Goal: Task Accomplishment & Management: Manage account settings

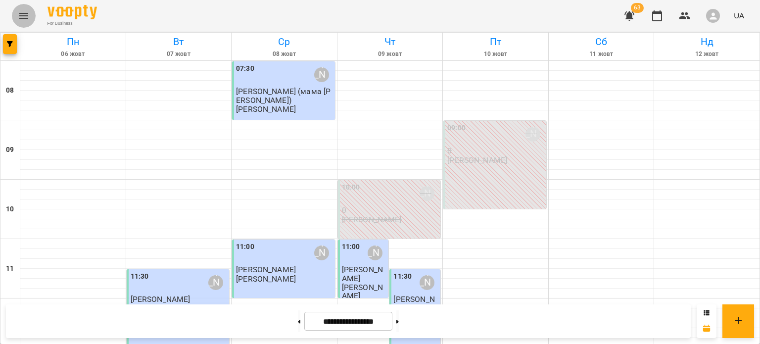
click at [25, 16] on icon "Menu" at bounding box center [24, 16] width 12 height 12
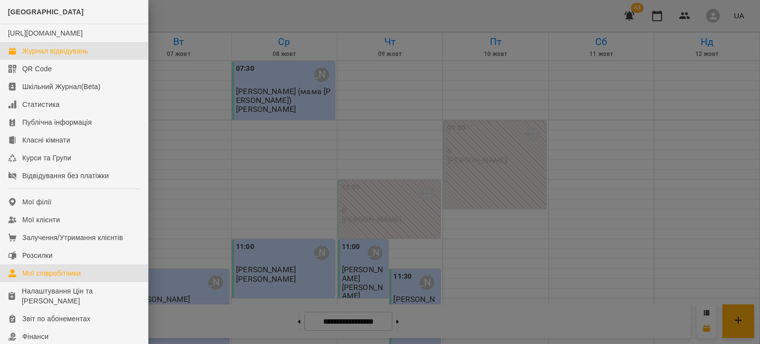
click at [74, 278] on div "Мої співробітники" at bounding box center [51, 273] width 59 height 10
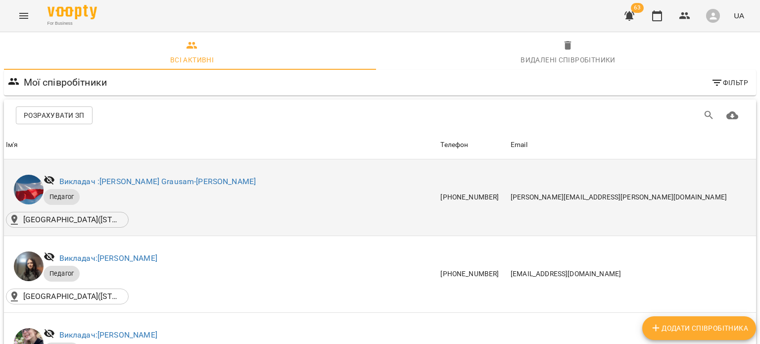
scroll to position [197, 0]
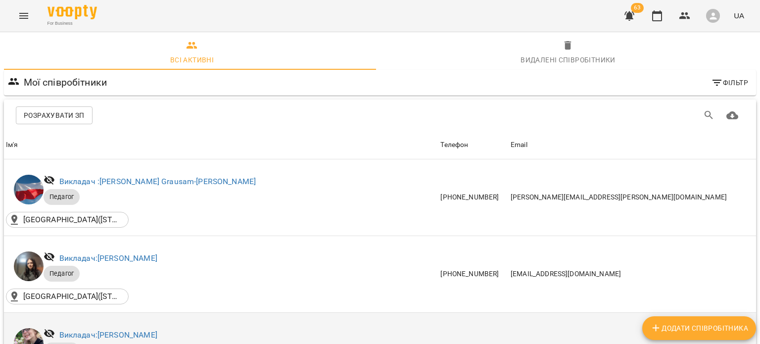
click at [98, 327] on div "Викладач: Борзова Марія Олексіївна" at bounding box center [108, 335] width 102 height 16
click at [98, 330] on link "Викладач: Борзова Марія Олексіївна" at bounding box center [108, 334] width 98 height 9
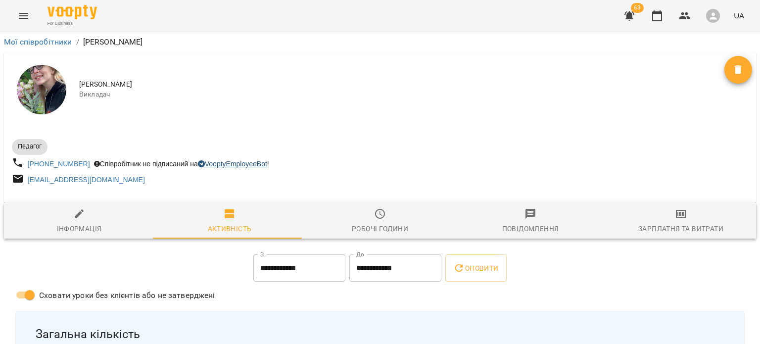
scroll to position [137, 0]
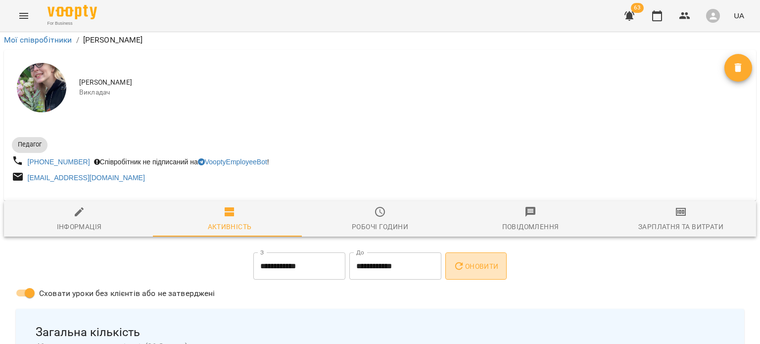
click at [465, 260] on icon "button" at bounding box center [459, 266] width 12 height 12
click at [22, 17] on icon "Menu" at bounding box center [24, 16] width 12 height 12
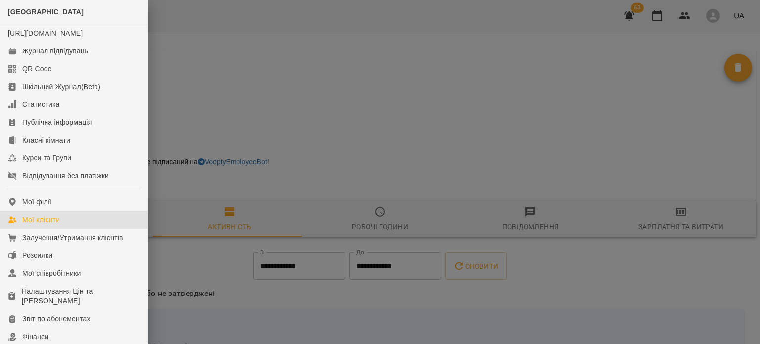
click at [90, 229] on link "Мої клієнти" at bounding box center [74, 220] width 148 height 18
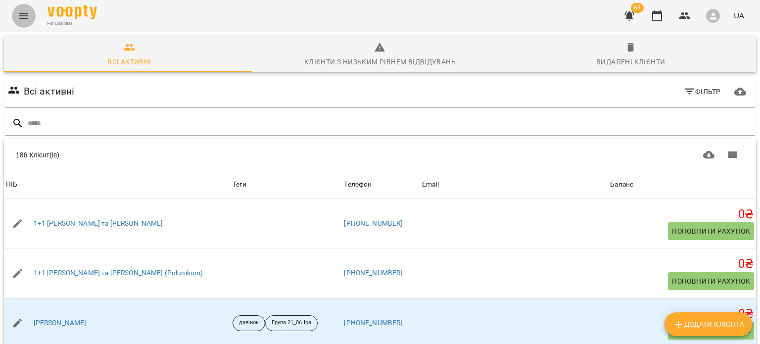
click at [23, 21] on icon "Menu" at bounding box center [24, 16] width 12 height 12
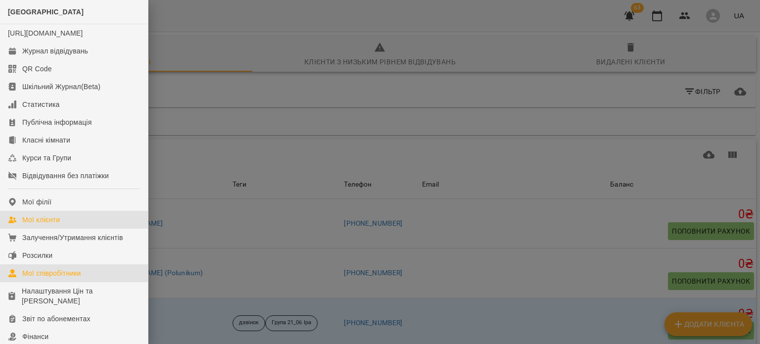
click at [71, 278] on div "Мої співробітники" at bounding box center [51, 273] width 59 height 10
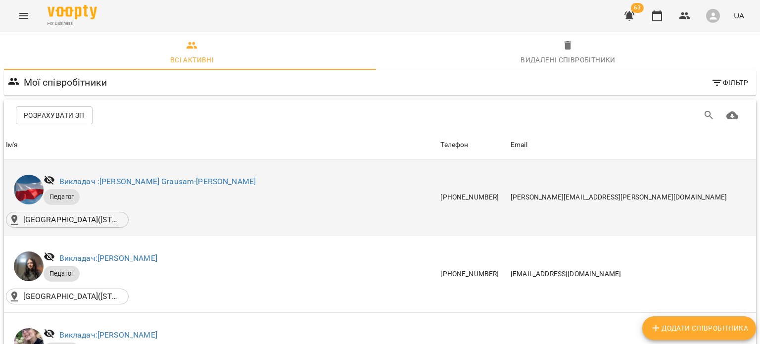
scroll to position [566, 0]
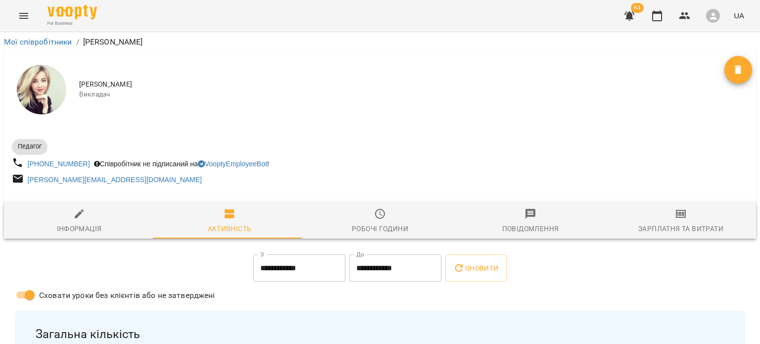
scroll to position [55, 0]
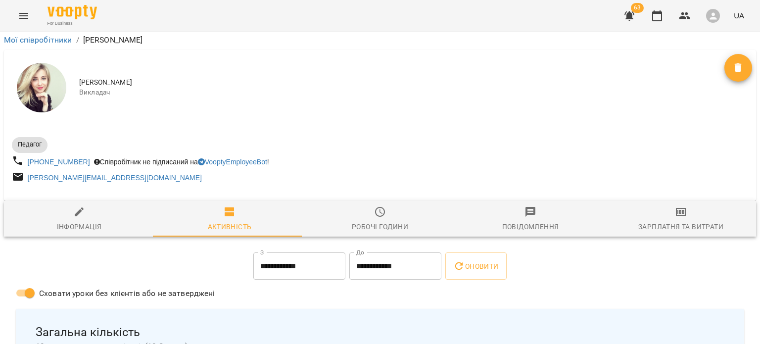
drag, startPoint x: 698, startPoint y: 145, endPoint x: 677, endPoint y: 162, distance: 26.4
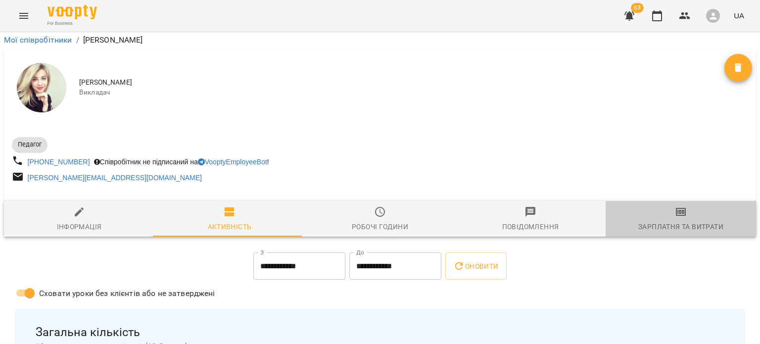
click at [677, 206] on icon "button" at bounding box center [681, 212] width 12 height 12
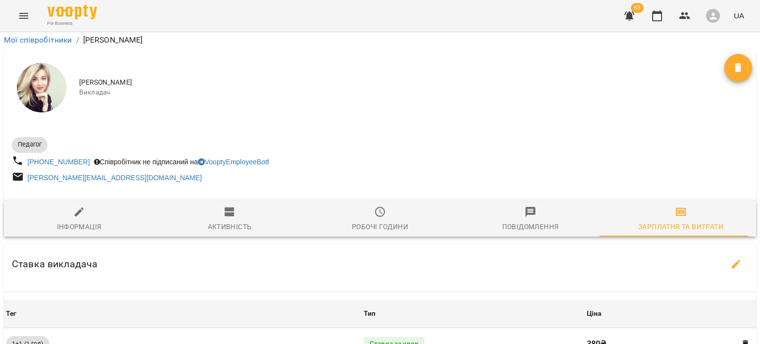
scroll to position [493, 0]
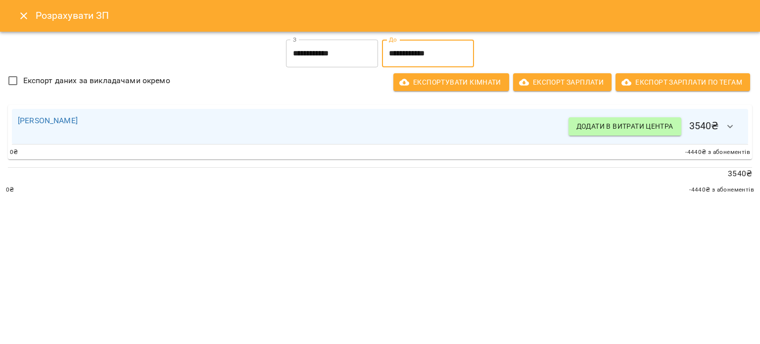
click at [429, 52] on input "**********" at bounding box center [428, 54] width 92 height 28
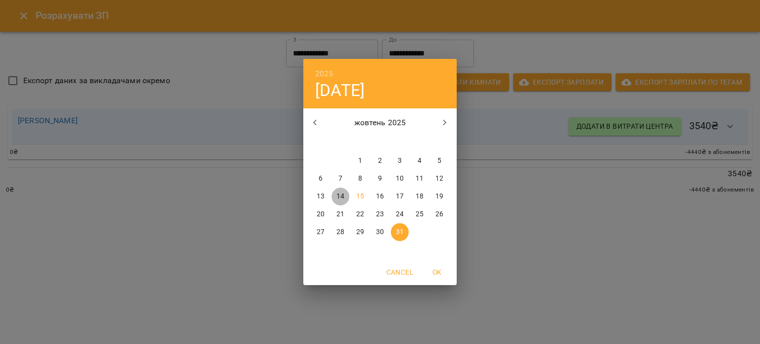
click at [348, 198] on span "14" at bounding box center [341, 197] width 18 height 10
type input "**********"
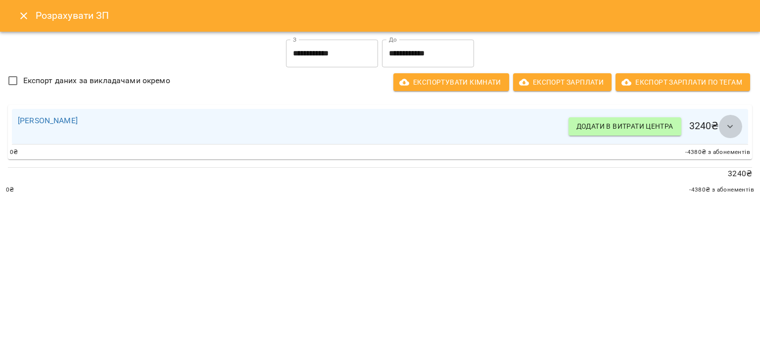
click at [727, 129] on icon "button" at bounding box center [730, 127] width 12 height 12
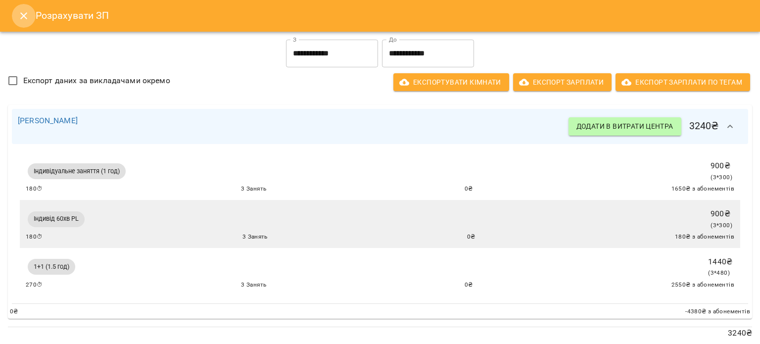
click at [21, 18] on icon "Close" at bounding box center [23, 15] width 7 height 7
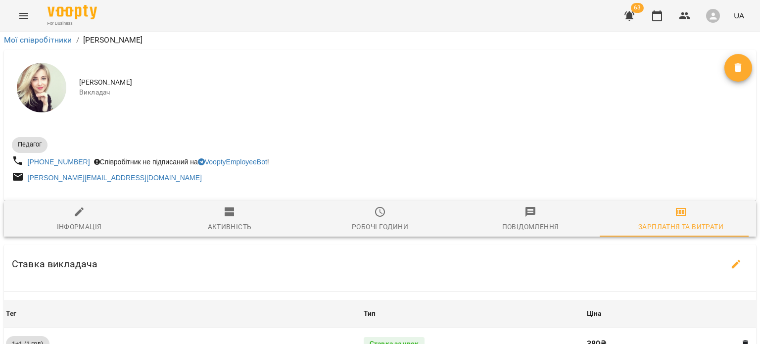
scroll to position [130, 0]
click at [736, 252] on button "button" at bounding box center [736, 264] width 24 height 24
select select "*******"
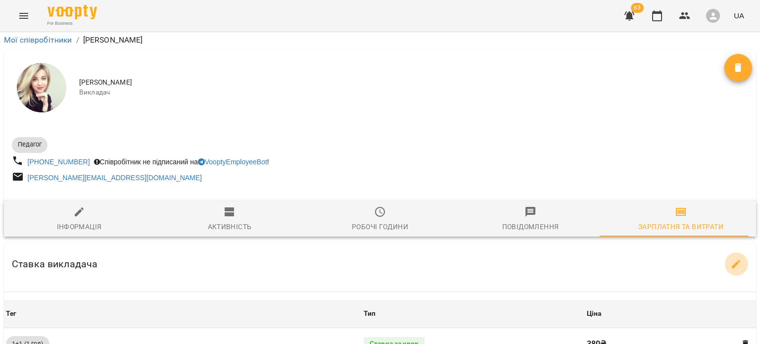
select select "*******"
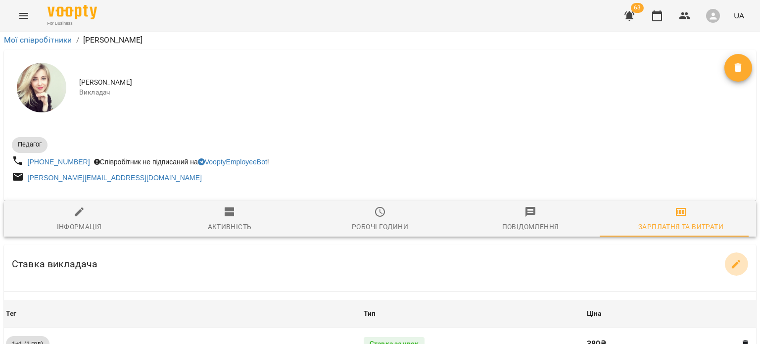
select select "*******"
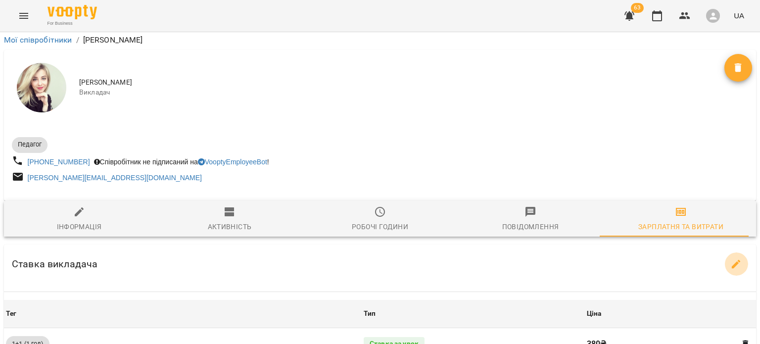
select select "*******"
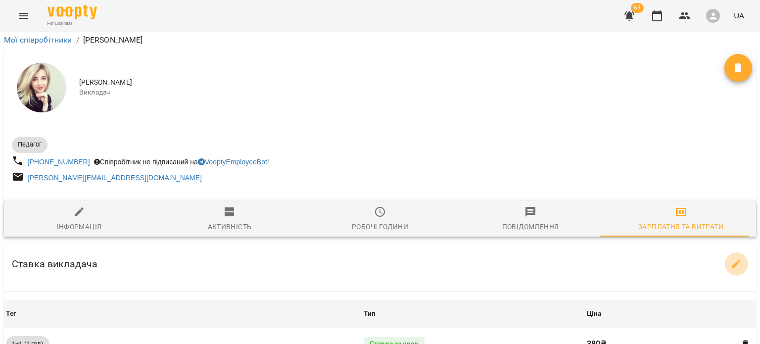
select select "*******"
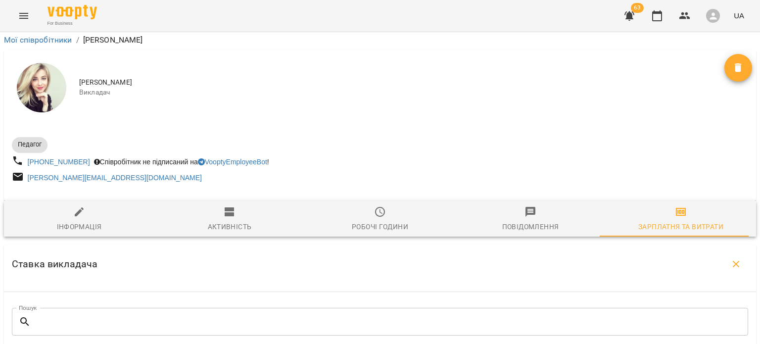
scroll to position [265, 0]
type input "***"
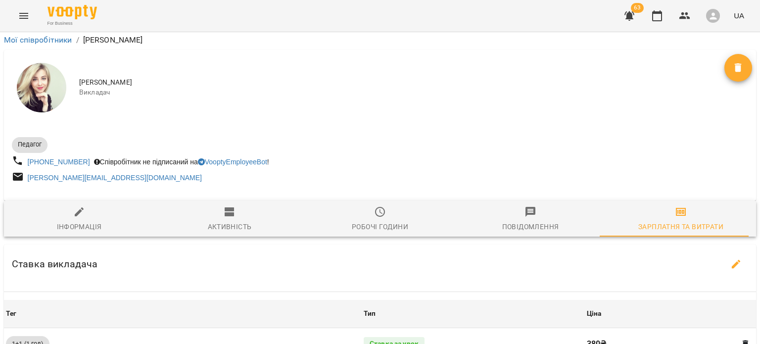
scroll to position [610, 0]
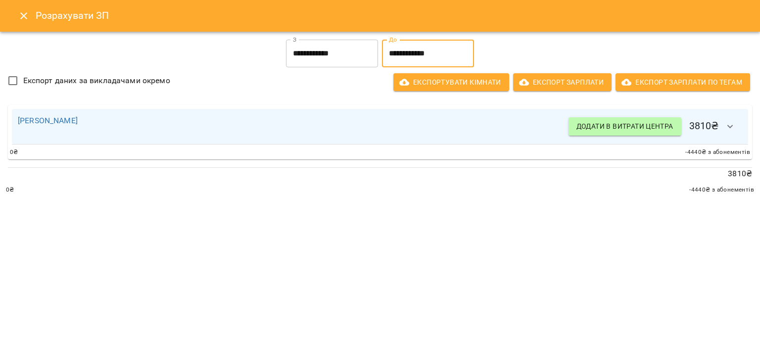
click at [473, 43] on input "**********" at bounding box center [428, 54] width 92 height 28
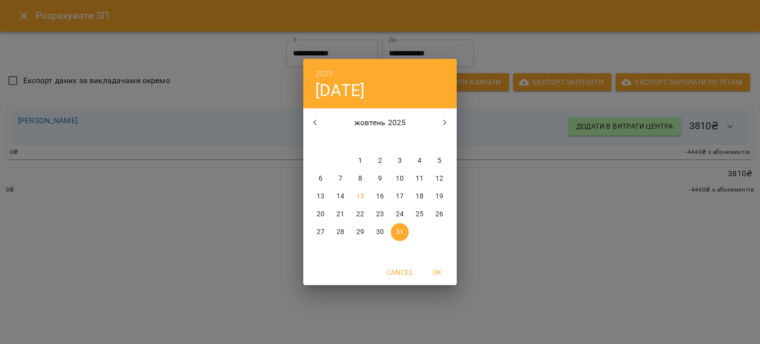
click at [349, 195] on div "14" at bounding box center [341, 197] width 20 height 18
type input "**********"
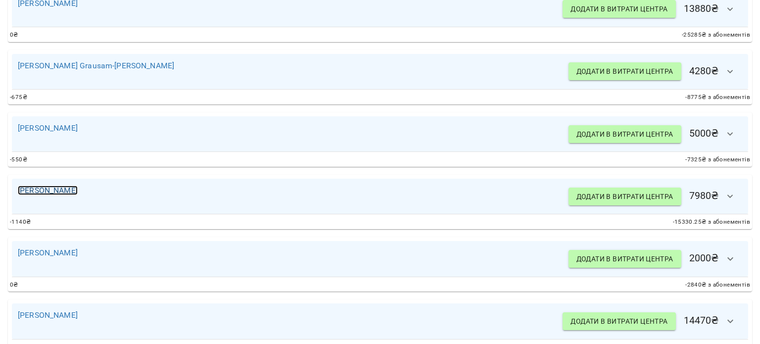
scroll to position [392, 0]
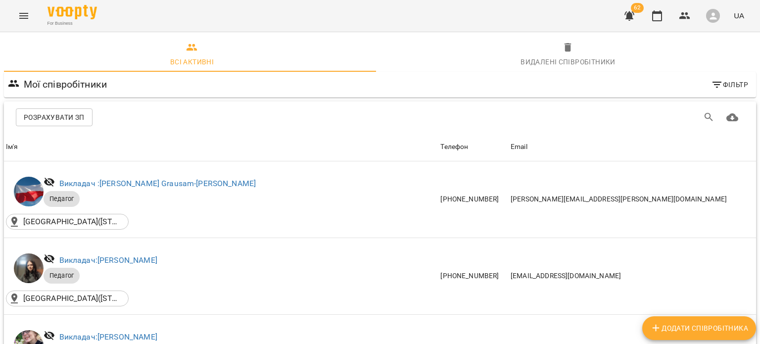
click at [60, 107] on div "Розрахувати ЗП" at bounding box center [380, 117] width 752 height 32
click at [63, 116] on span "Розрахувати ЗП" at bounding box center [54, 117] width 61 height 12
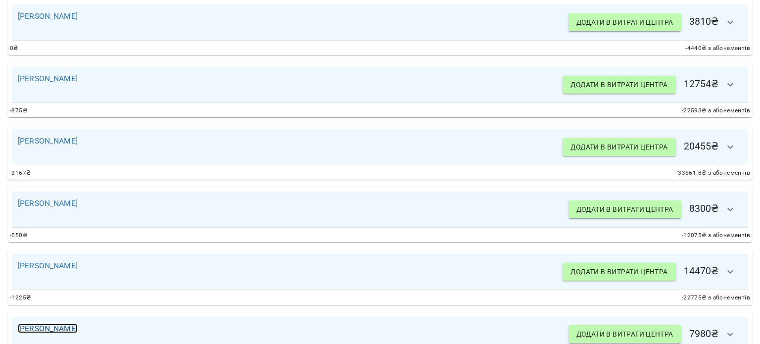
scroll to position [617, 0]
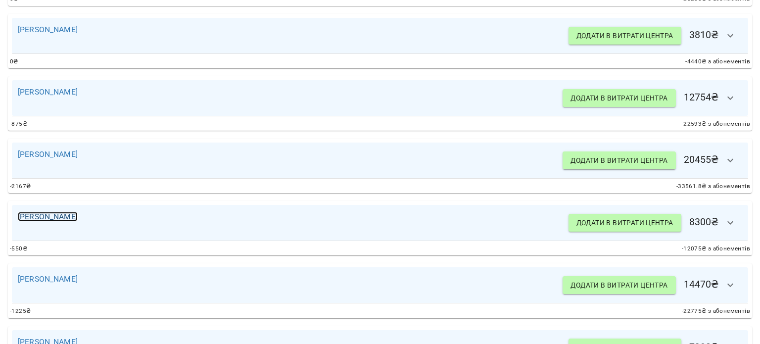
click at [69, 216] on link "Шпортун Тетяна Олександрівна" at bounding box center [48, 216] width 60 height 9
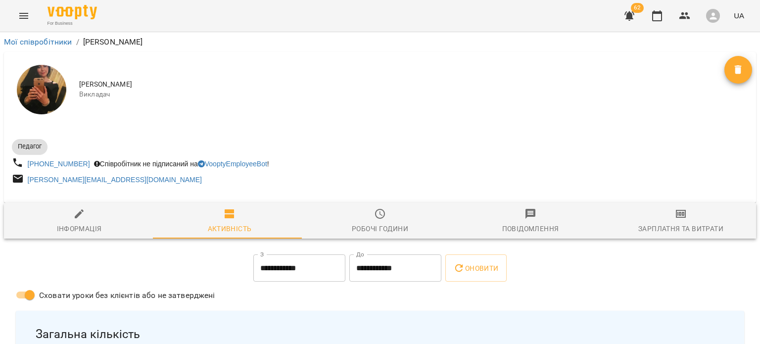
click at [23, 23] on button "Menu" at bounding box center [24, 16] width 24 height 24
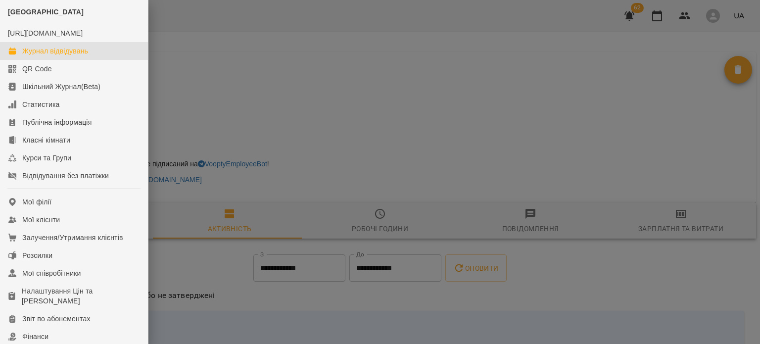
click at [44, 56] on div "Журнал відвідувань" at bounding box center [55, 51] width 66 height 10
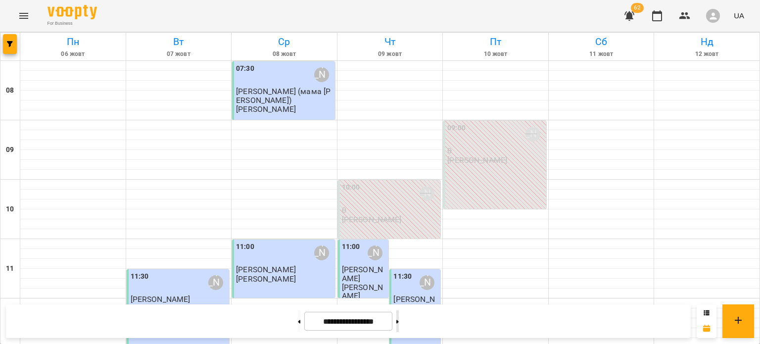
click at [399, 318] on button at bounding box center [397, 321] width 2 height 22
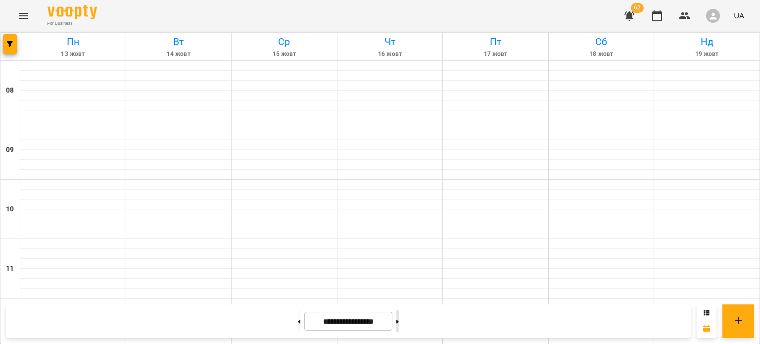
type input "**********"
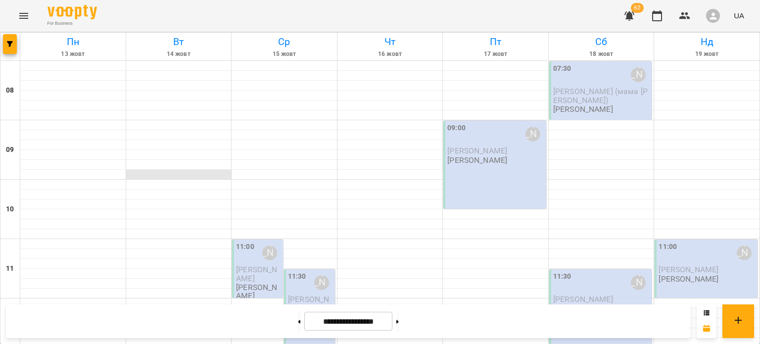
scroll to position [652, 0]
click at [8, 39] on button "button" at bounding box center [10, 44] width 14 height 20
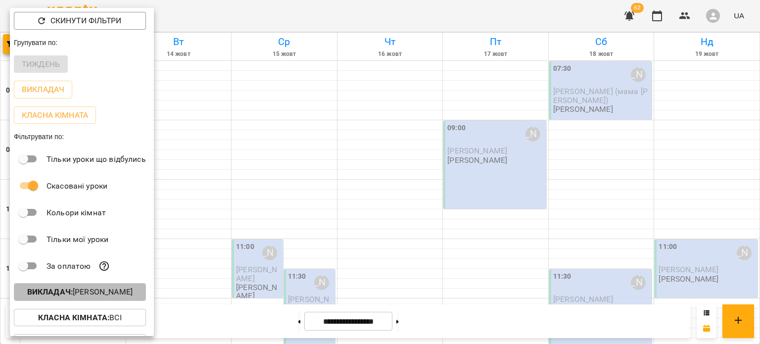
click at [98, 298] on p "Викладач : Тетяна Бойко" at bounding box center [79, 292] width 105 height 12
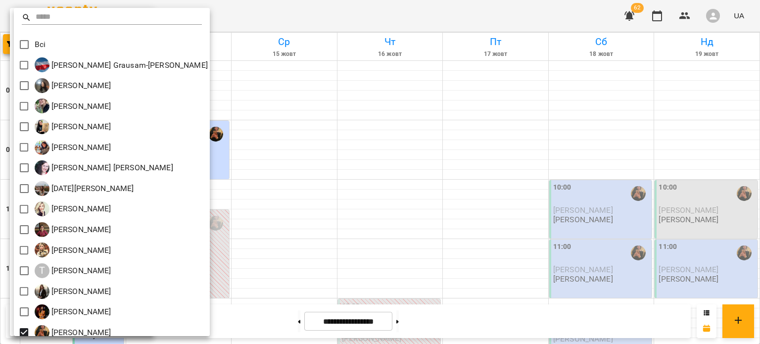
click at [287, 196] on div at bounding box center [380, 172] width 760 height 344
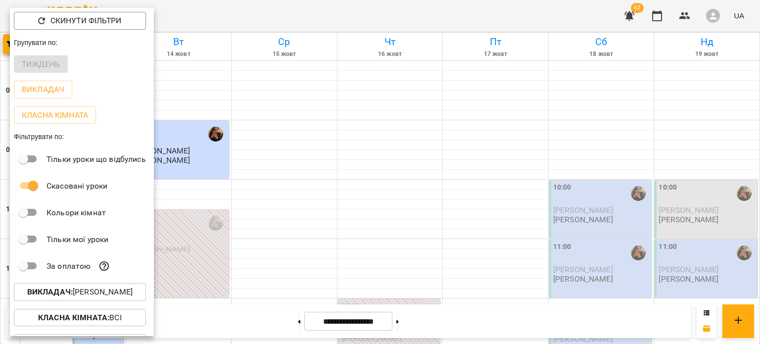
click at [287, 196] on div at bounding box center [380, 172] width 760 height 344
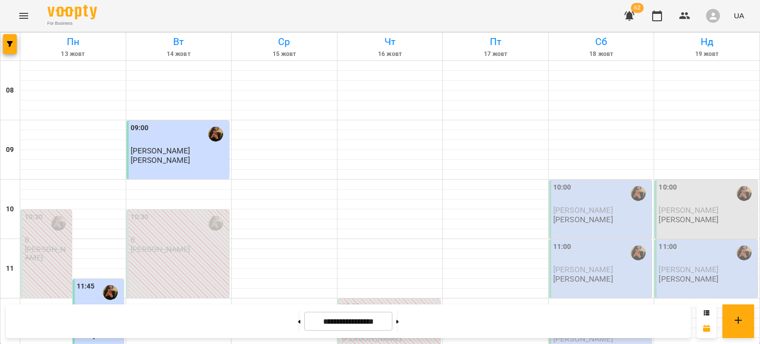
scroll to position [160, 0]
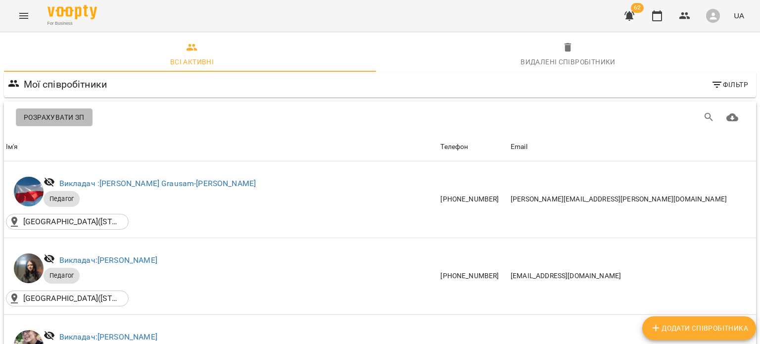
click at [48, 110] on button "Розрахувати ЗП" at bounding box center [54, 117] width 77 height 18
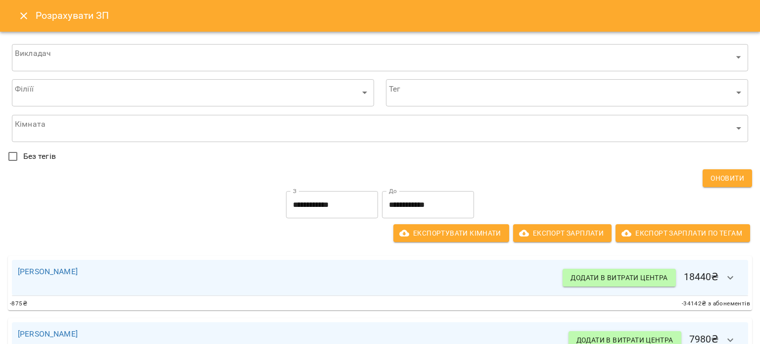
click at [389, 202] on input "**********" at bounding box center [428, 205] width 92 height 28
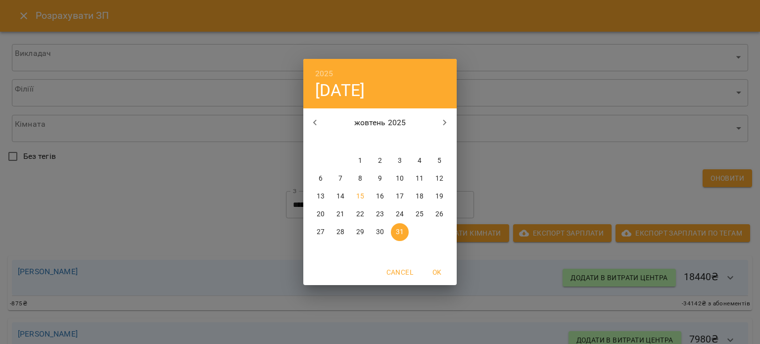
click at [338, 192] on p "14" at bounding box center [340, 197] width 8 height 10
type input "**********"
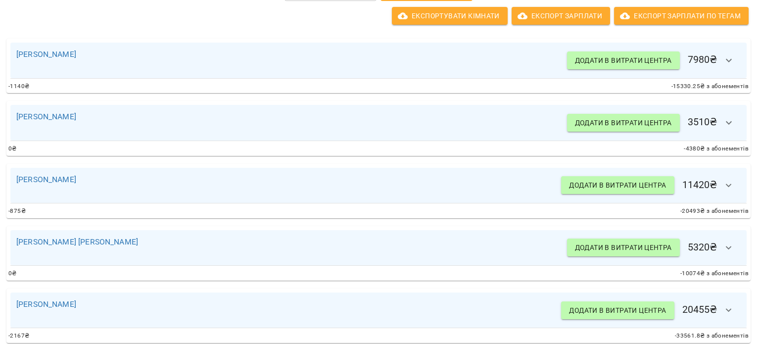
scroll to position [0, 1]
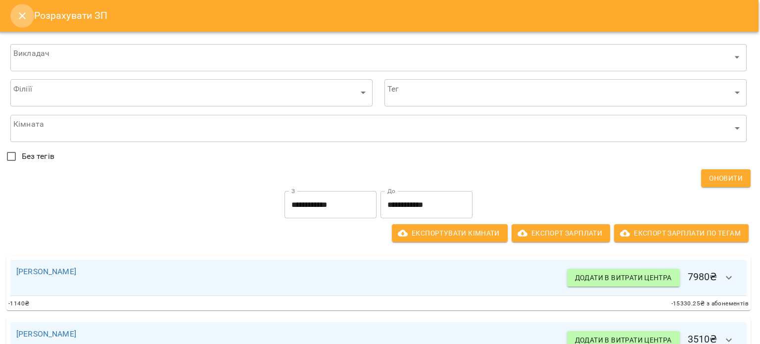
click at [19, 13] on icon "Close" at bounding box center [22, 15] width 7 height 7
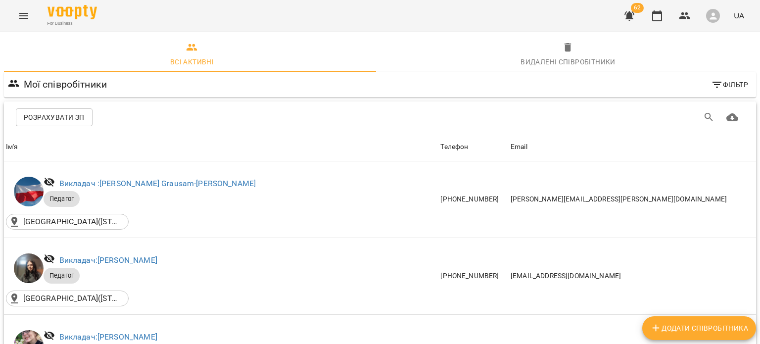
click at [28, 16] on icon "Menu" at bounding box center [24, 16] width 12 height 12
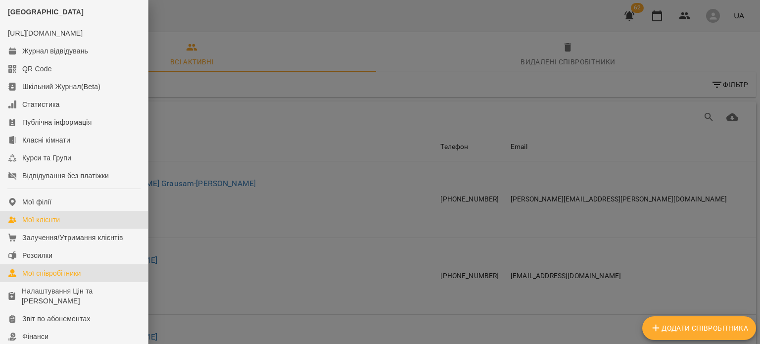
click at [61, 229] on link "Мої клієнти" at bounding box center [74, 220] width 148 height 18
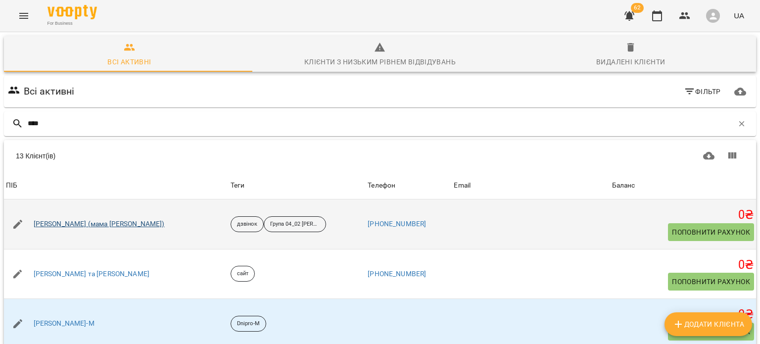
type input "****"
click at [88, 222] on link "Анастасія Андрусишин (мама Богдана)" at bounding box center [99, 224] width 131 height 10
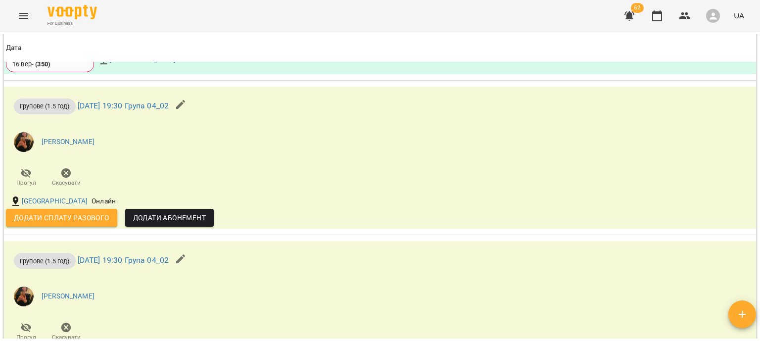
scroll to position [1031, 0]
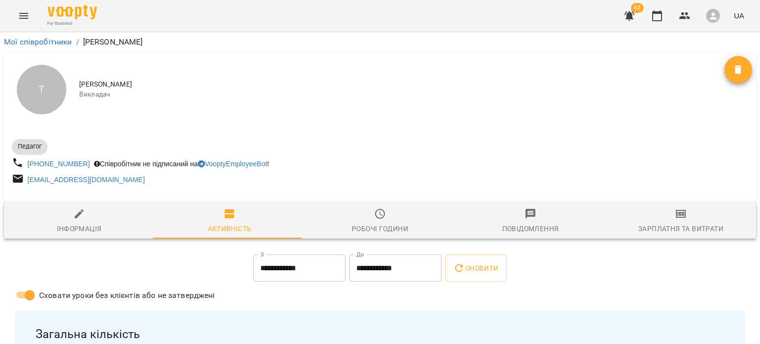
click at [18, 8] on button "Menu" at bounding box center [24, 16] width 24 height 24
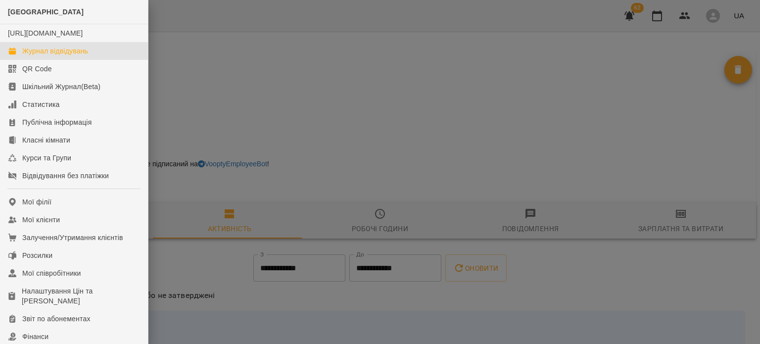
click at [49, 56] on div "Журнал відвідувань" at bounding box center [55, 51] width 66 height 10
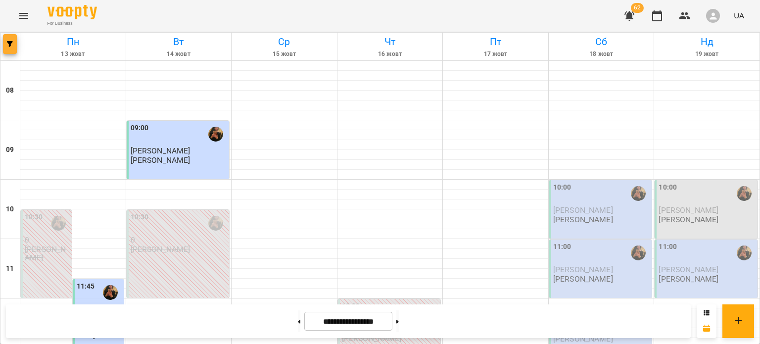
click at [13, 53] on button "button" at bounding box center [10, 44] width 14 height 20
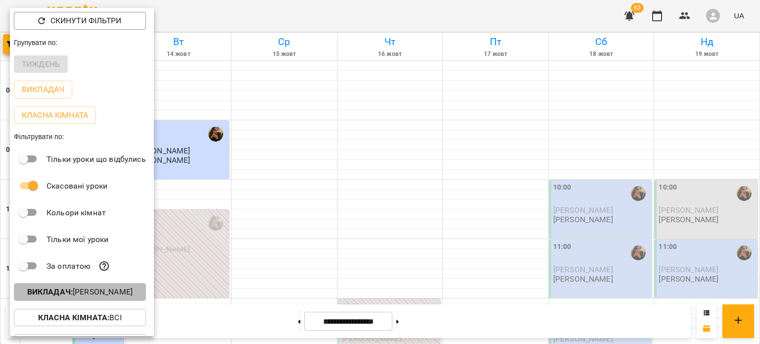
click at [122, 298] on p "Викладач : Шпортун Тетяна Олександрівна" at bounding box center [79, 292] width 105 height 12
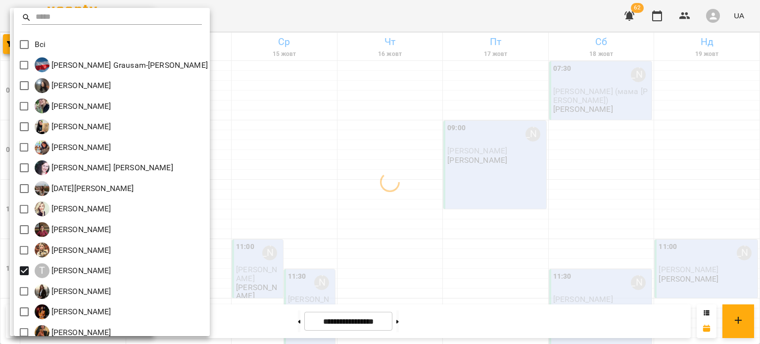
click at [351, 167] on div at bounding box center [380, 172] width 760 height 344
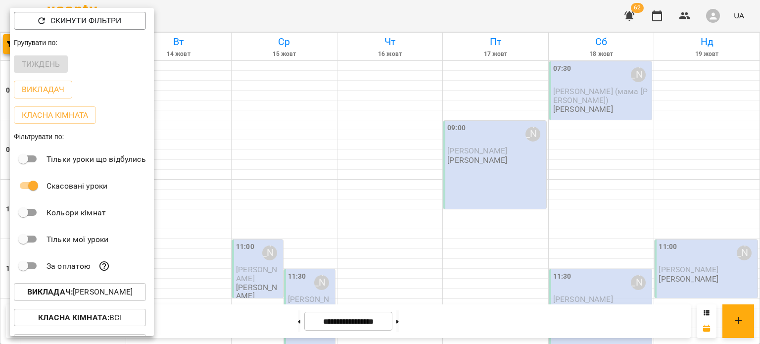
click at [335, 186] on div at bounding box center [380, 172] width 760 height 344
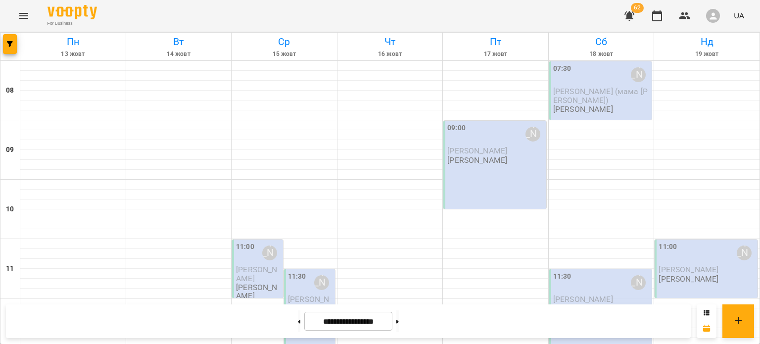
scroll to position [388, 0]
click at [298, 323] on icon at bounding box center [299, 322] width 2 height 4
type input "**********"
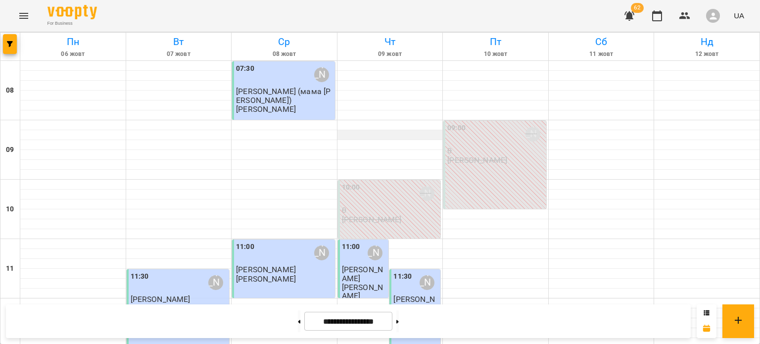
scroll to position [185, 0]
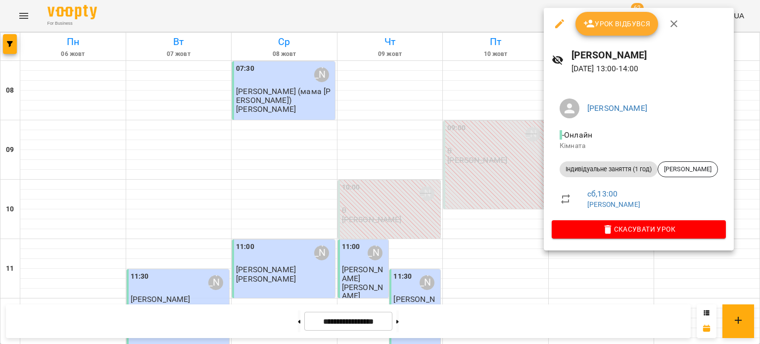
click at [491, 205] on div at bounding box center [380, 172] width 760 height 344
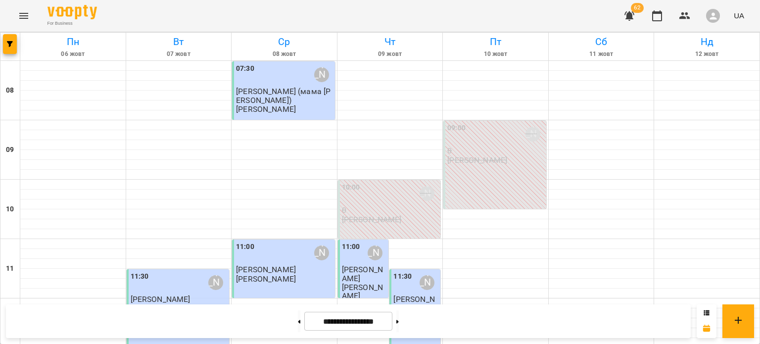
scroll to position [167, 0]
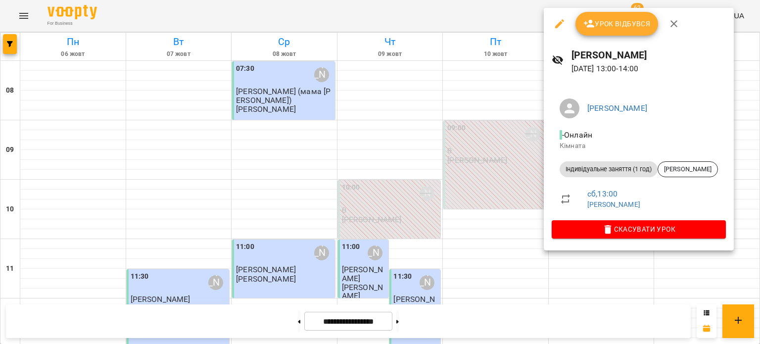
click at [578, 229] on span "Скасувати Урок" at bounding box center [639, 229] width 158 height 12
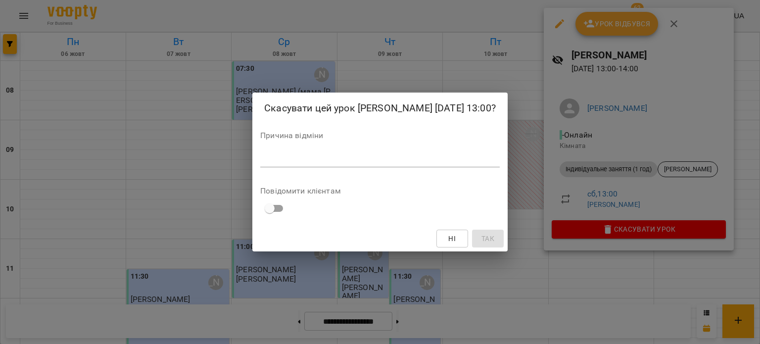
click at [392, 168] on div "Причина відміни *" at bounding box center [380, 152] width 240 height 40
click at [387, 160] on textarea at bounding box center [380, 158] width 240 height 9
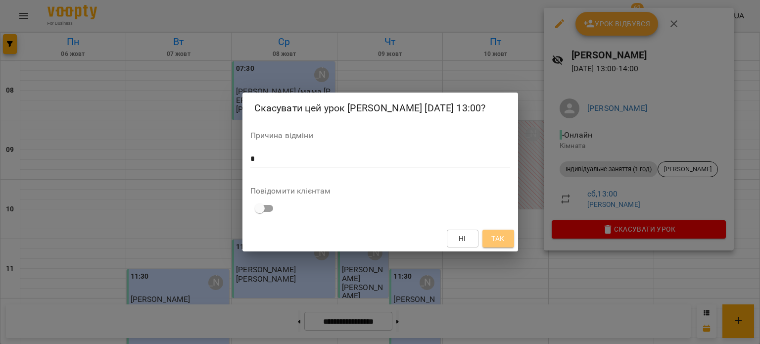
click at [507, 241] on button "Так" at bounding box center [498, 239] width 32 height 18
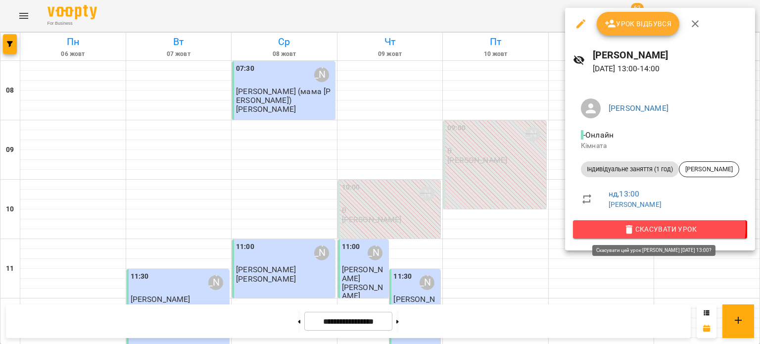
click at [643, 226] on span "Скасувати Урок" at bounding box center [660, 229] width 158 height 12
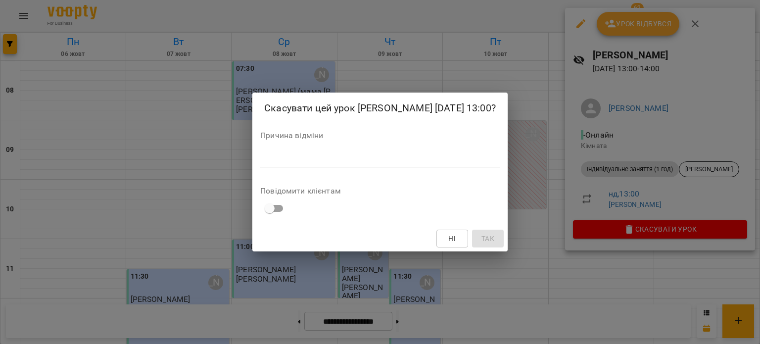
click at [450, 160] on textarea at bounding box center [380, 158] width 240 height 9
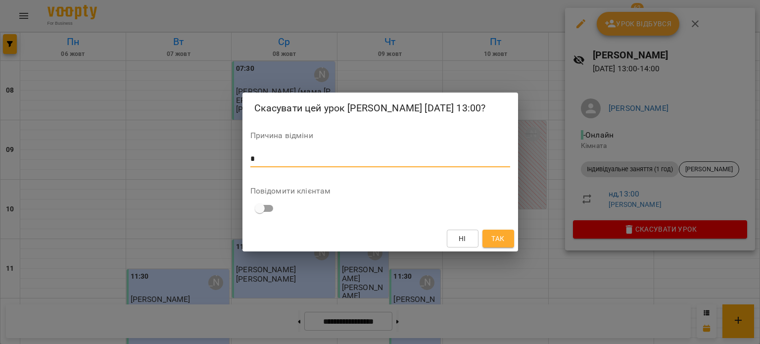
click at [505, 241] on span "Так" at bounding box center [498, 239] width 16 height 12
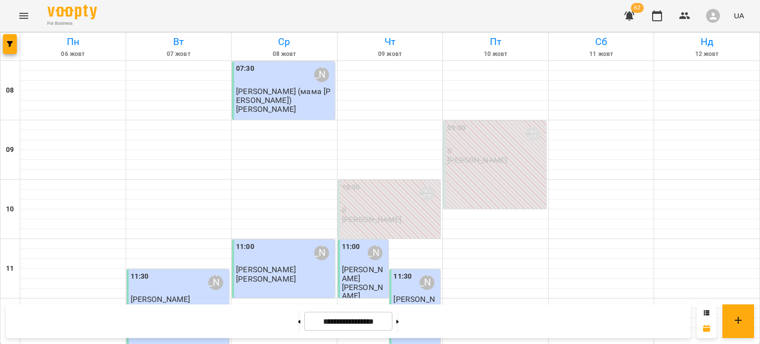
scroll to position [0, 0]
